Goal: Information Seeking & Learning: Learn about a topic

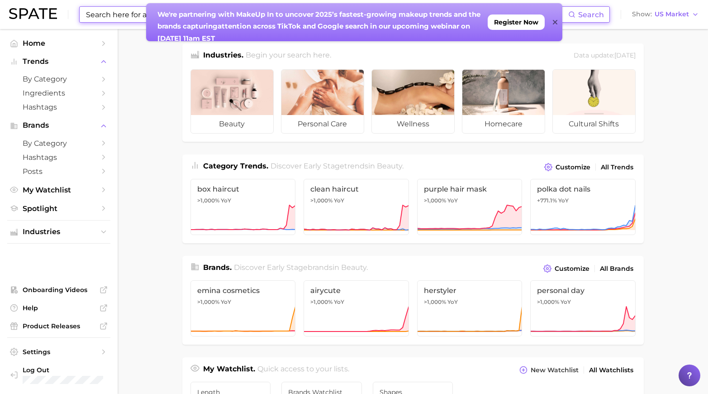
click at [136, 19] on input at bounding box center [326, 14] width 483 height 15
click at [555, 21] on icon at bounding box center [555, 22] width 5 height 5
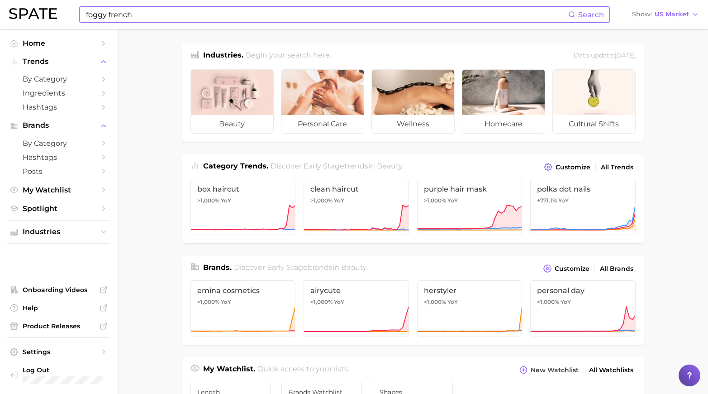
click at [123, 15] on input "foggy french" at bounding box center [326, 14] width 483 height 15
click at [139, 14] on input "foggy french" at bounding box center [326, 14] width 483 height 15
drag, startPoint x: 139, startPoint y: 14, endPoint x: 41, endPoint y: 11, distance: 97.8
click at [41, 11] on div "foggy french Search No results for " foggy french " Suggest Show US Market" at bounding box center [354, 14] width 690 height 29
click at [243, 17] on input "faded french" at bounding box center [326, 14] width 483 height 15
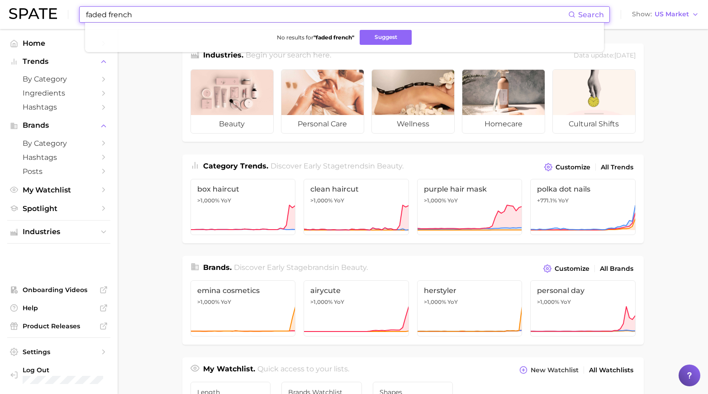
click at [243, 17] on input "faded french" at bounding box center [326, 14] width 483 height 15
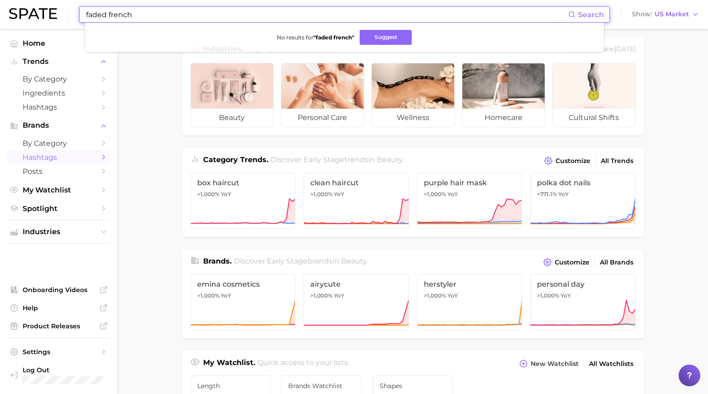
scroll to position [8, 0]
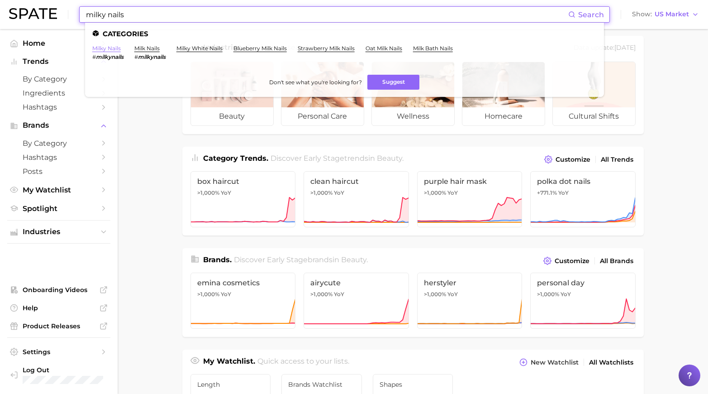
type input "milky nails"
click at [105, 46] on link "milky nails" at bounding box center [106, 48] width 29 height 7
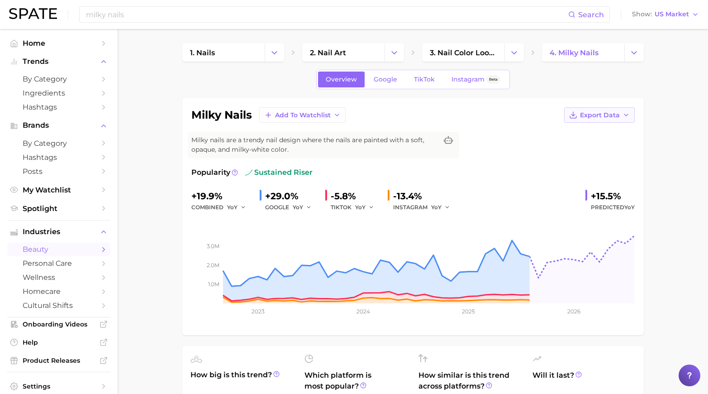
click at [620, 115] on button "Export Data" at bounding box center [600, 114] width 71 height 15
click at [592, 143] on button "Time Series Image" at bounding box center [586, 148] width 100 height 16
click at [145, 14] on input "milky nails" at bounding box center [326, 14] width 483 height 15
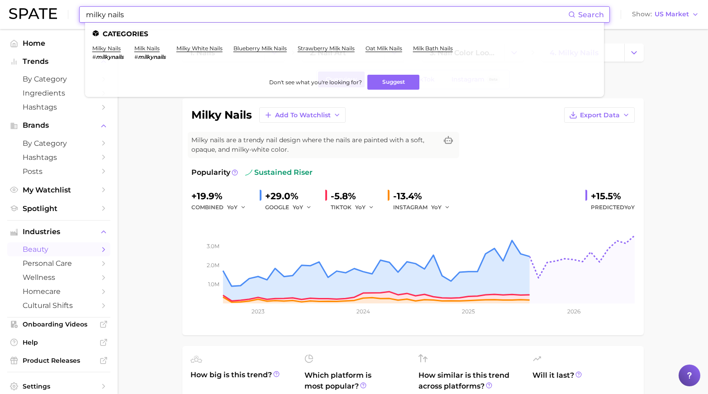
click at [145, 14] on input "milky nails" at bounding box center [326, 14] width 483 height 15
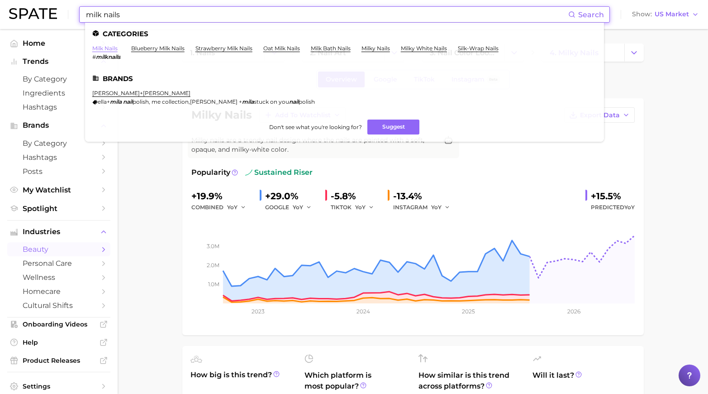
click at [107, 49] on link "milk nails" at bounding box center [104, 48] width 25 height 7
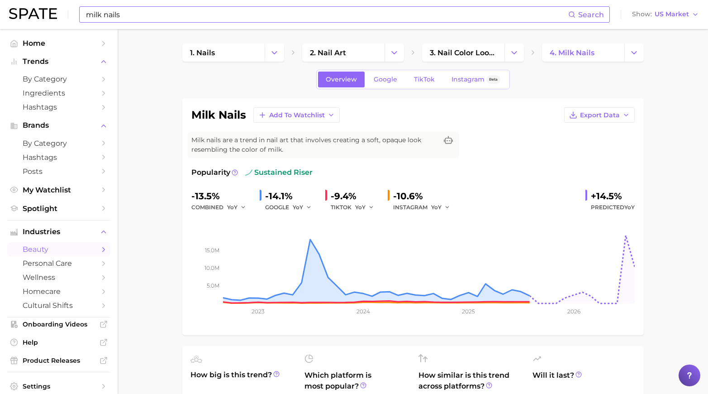
type input "milky nails"
